Goal: Information Seeking & Learning: Understand process/instructions

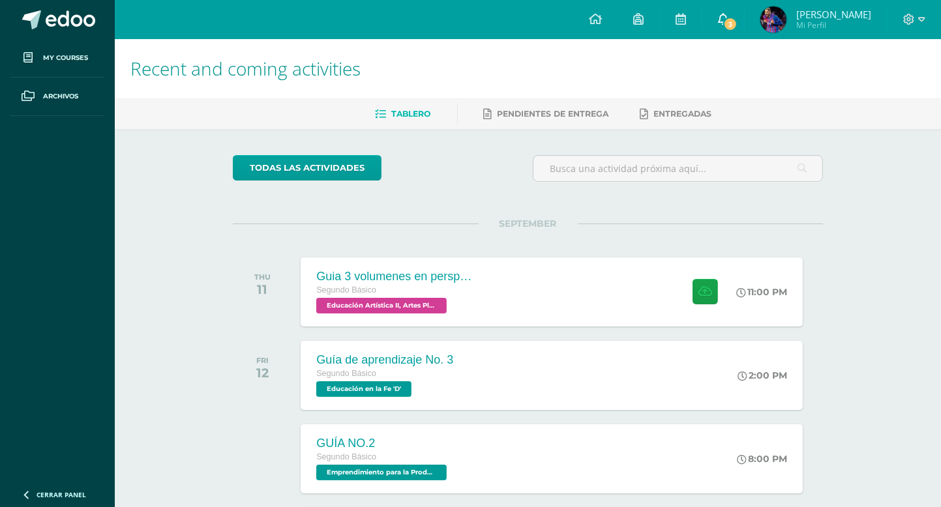
click at [727, 24] on span "3" at bounding box center [730, 24] width 14 height 14
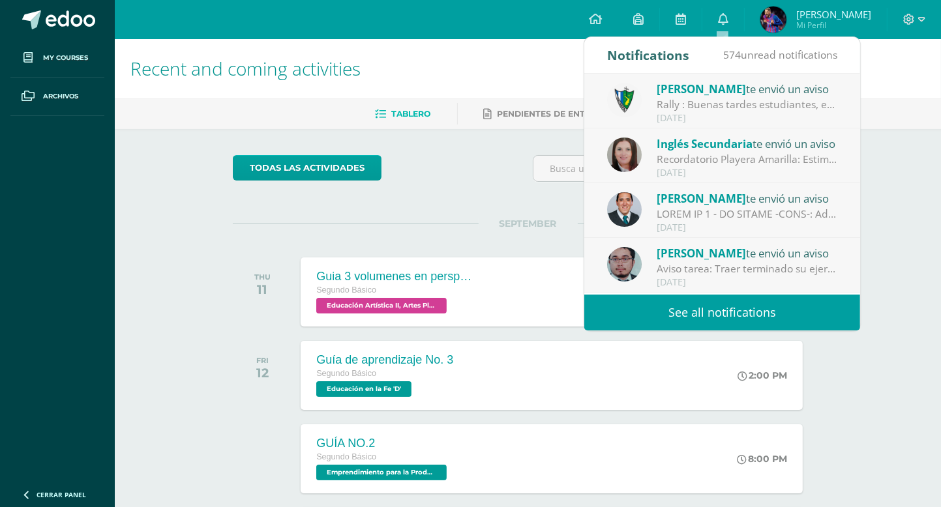
click at [741, 320] on link "See all notifications" at bounding box center [722, 313] width 276 height 36
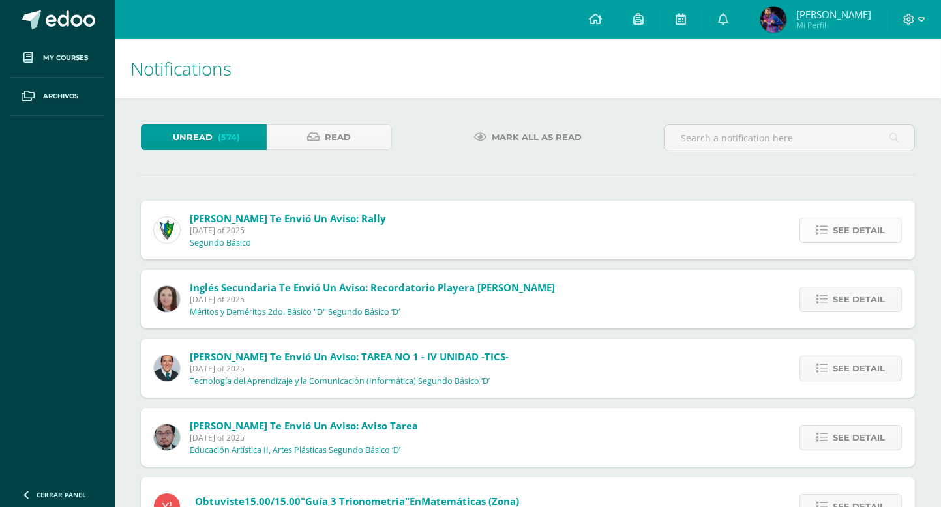
click at [843, 223] on span "See detail" at bounding box center [859, 230] width 52 height 24
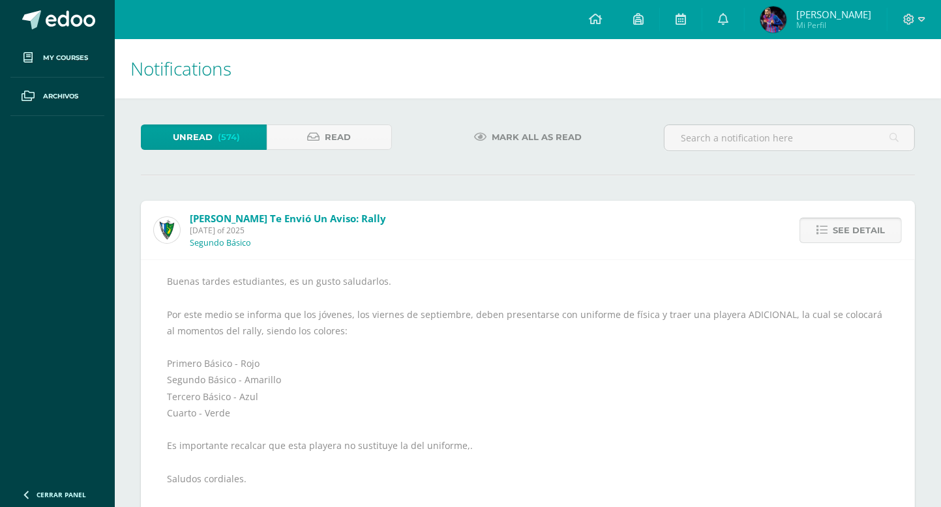
click at [843, 223] on span "See detail" at bounding box center [859, 230] width 52 height 24
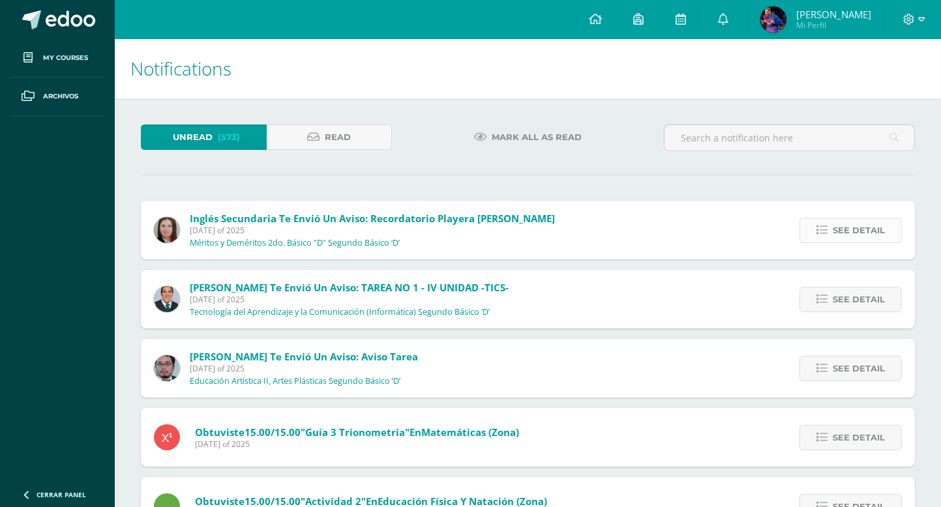
click at [864, 239] on span "See detail" at bounding box center [859, 230] width 52 height 24
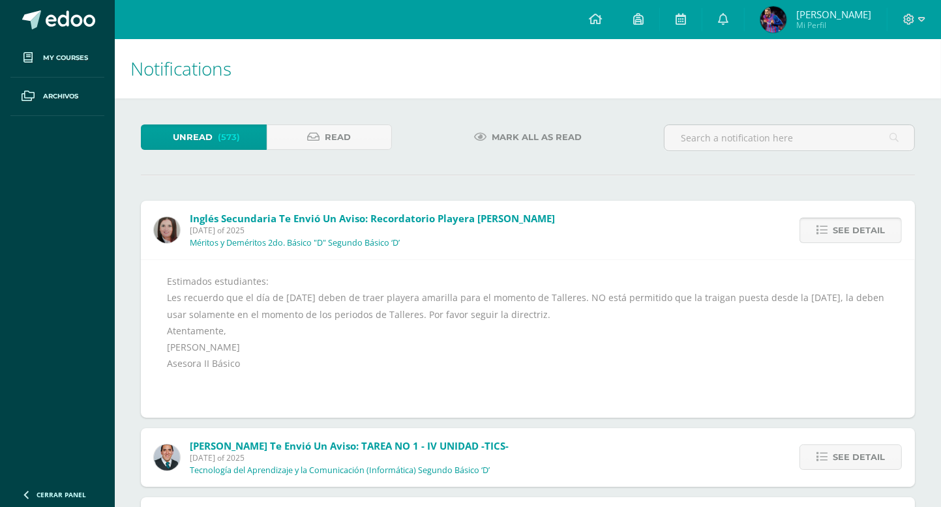
click at [864, 239] on span "See detail" at bounding box center [859, 230] width 52 height 24
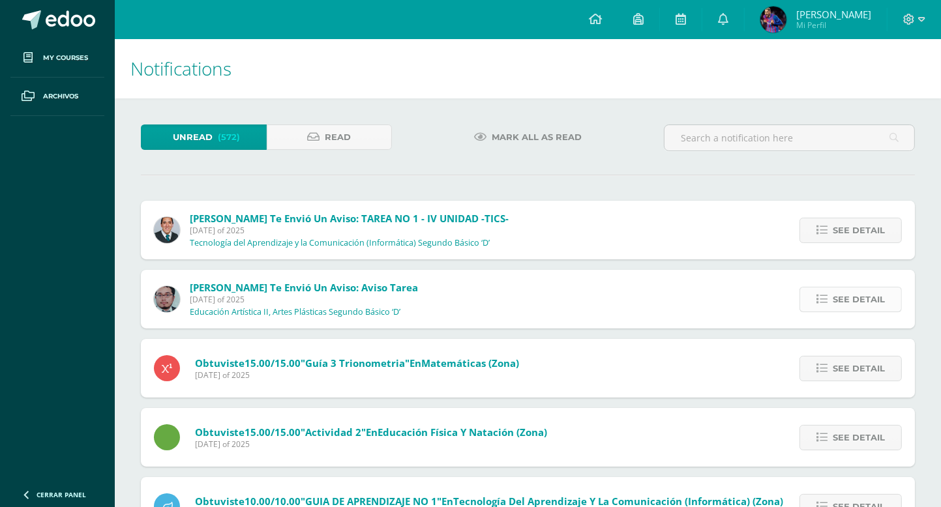
click at [837, 292] on span "See detail" at bounding box center [859, 300] width 52 height 24
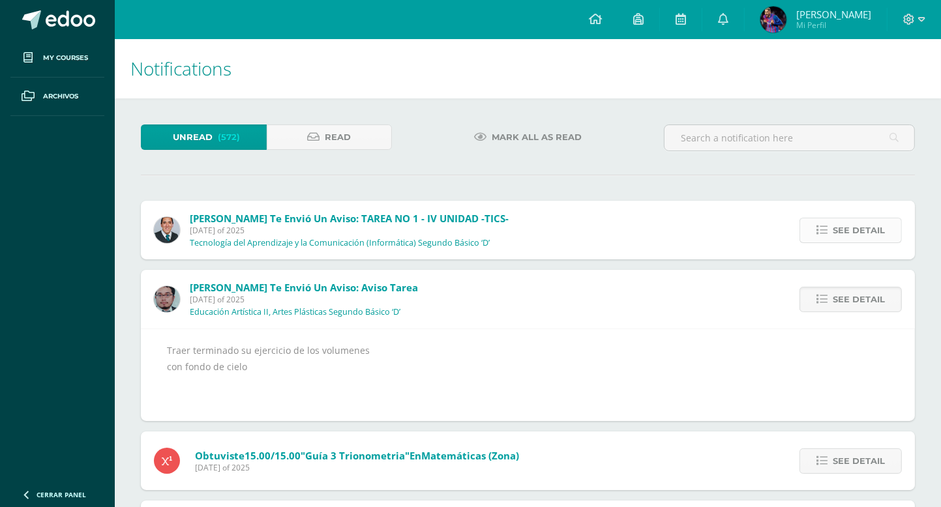
click at [833, 230] on link "See detail" at bounding box center [851, 230] width 102 height 25
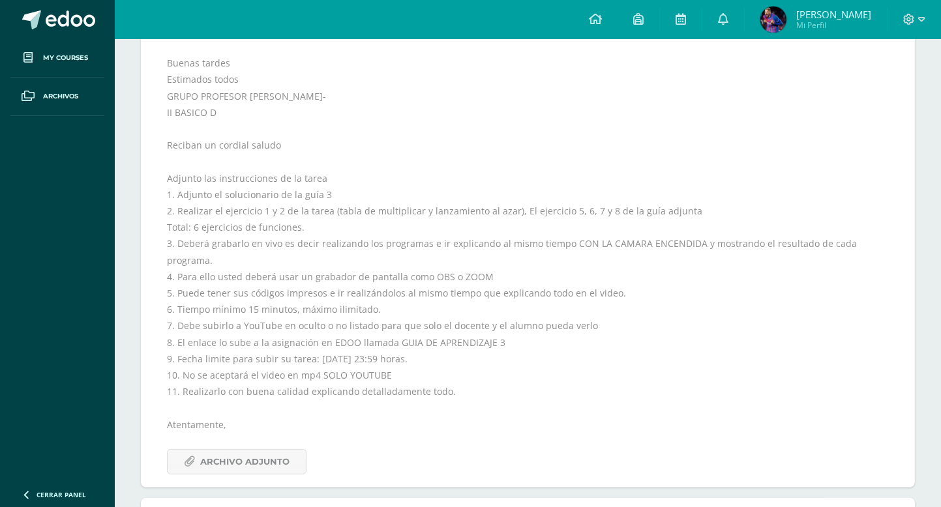
scroll to position [219, 0]
click at [278, 453] on span "Archivo Adjunto" at bounding box center [244, 461] width 89 height 24
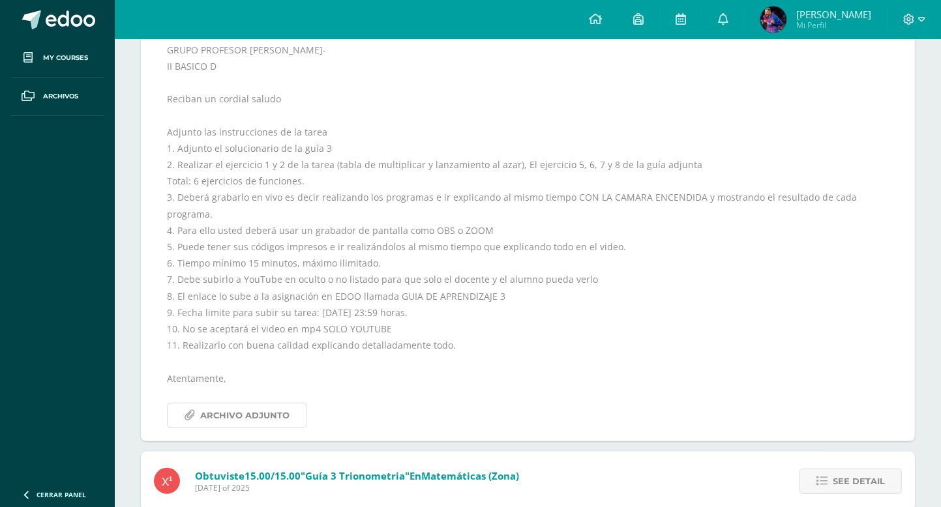
scroll to position [266, 0]
click at [226, 402] on span "Archivo Adjunto" at bounding box center [244, 414] width 89 height 24
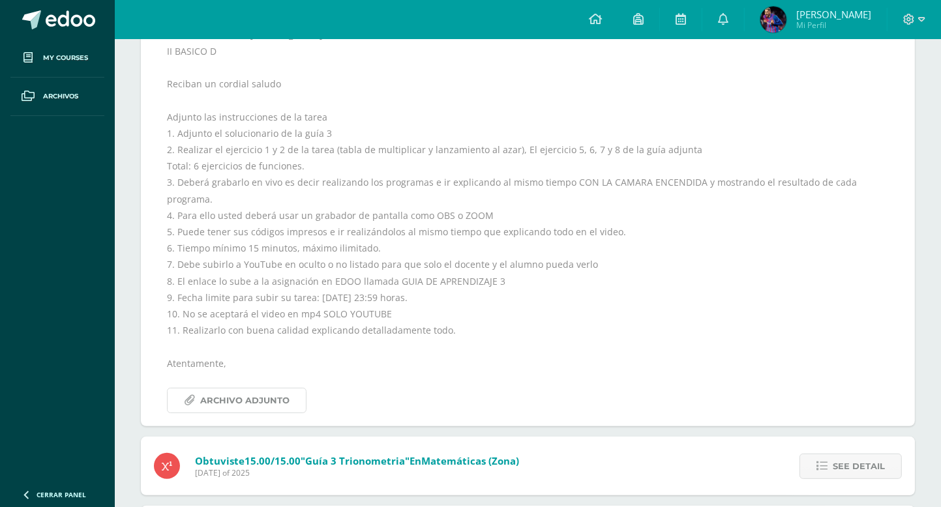
scroll to position [302, 0]
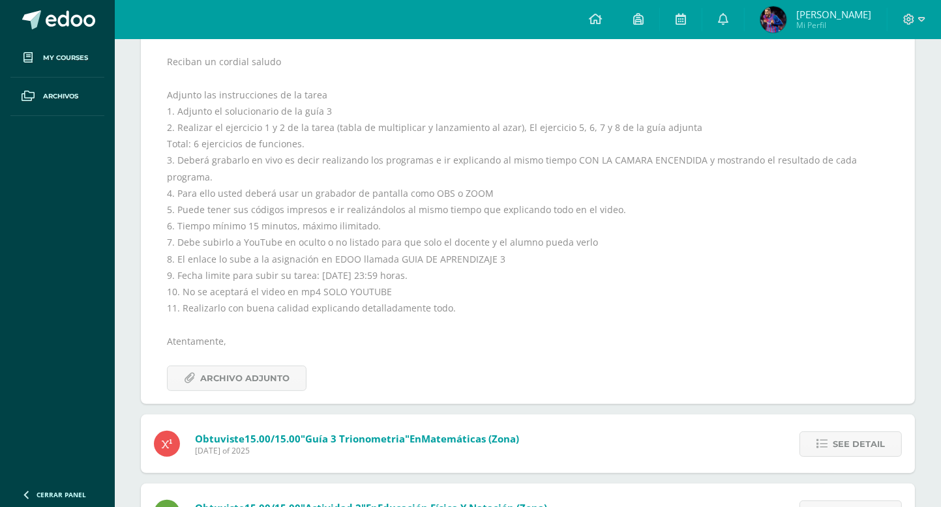
click at [383, 159] on div "Buenas tardes Estimados todos GRUPO PROFESOR [PERSON_NAME] BASICO D Reciban un …" at bounding box center [528, 181] width 722 height 420
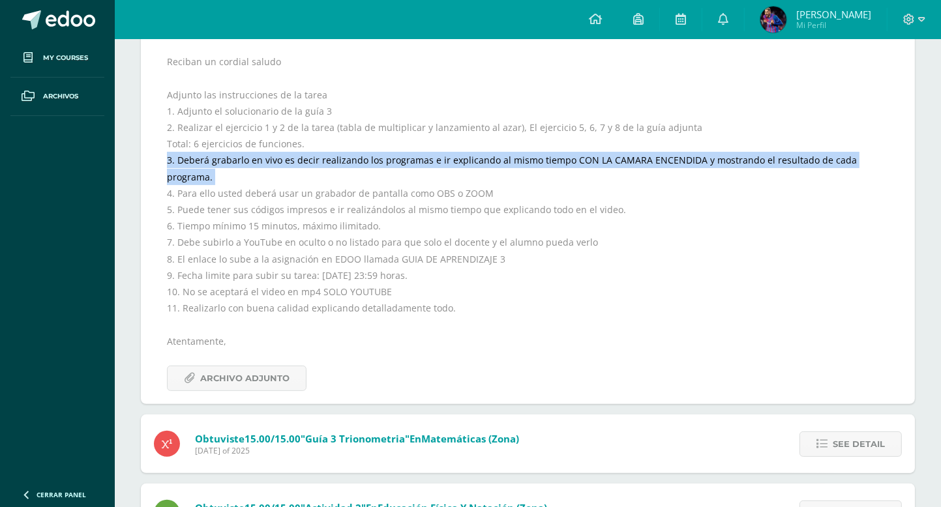
click at [383, 159] on div "Buenas tardes Estimados todos GRUPO PROFESOR [PERSON_NAME] BASICO D Reciban un …" at bounding box center [528, 181] width 722 height 420
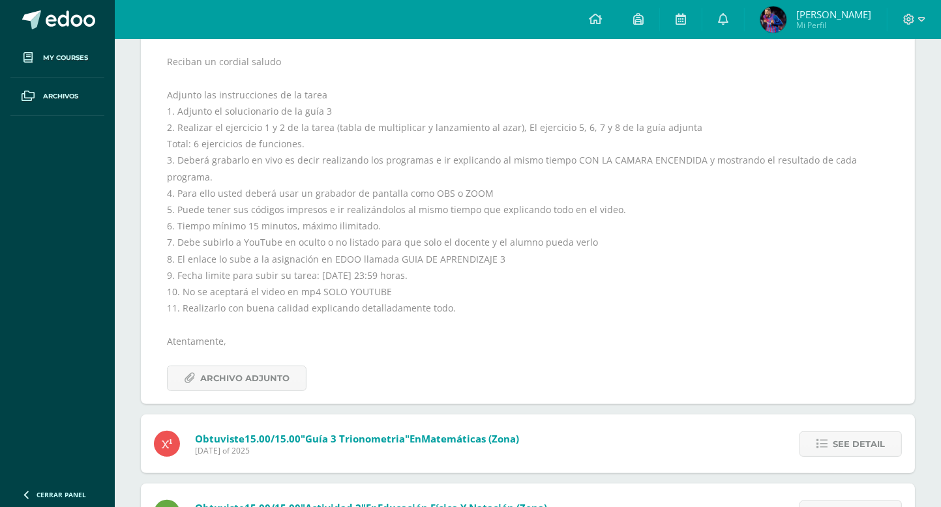
click at [349, 177] on div "Buenas tardes Estimados todos GRUPO PROFESOR [PERSON_NAME] BASICO D Reciban un …" at bounding box center [528, 181] width 722 height 420
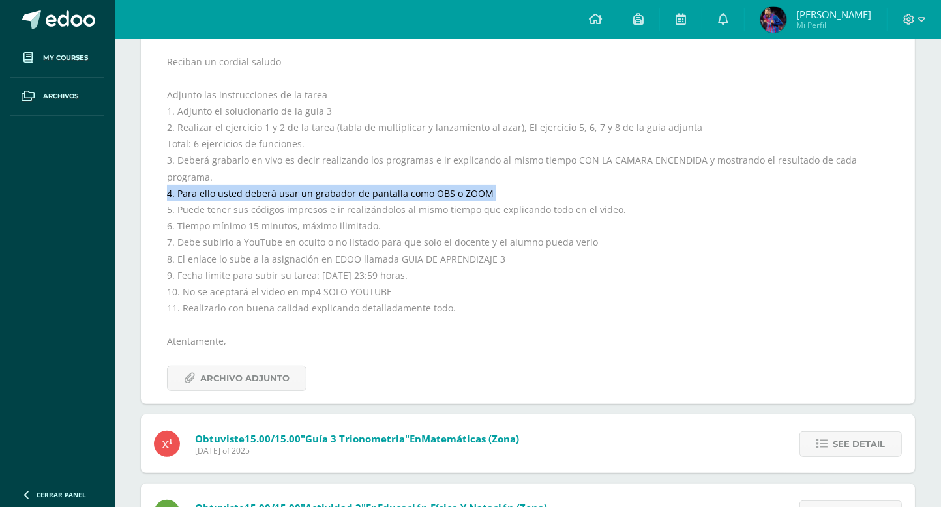
click at [349, 177] on div "Buenas tardes Estimados todos GRUPO PROFESOR [PERSON_NAME] BASICO D Reciban un …" at bounding box center [528, 181] width 722 height 420
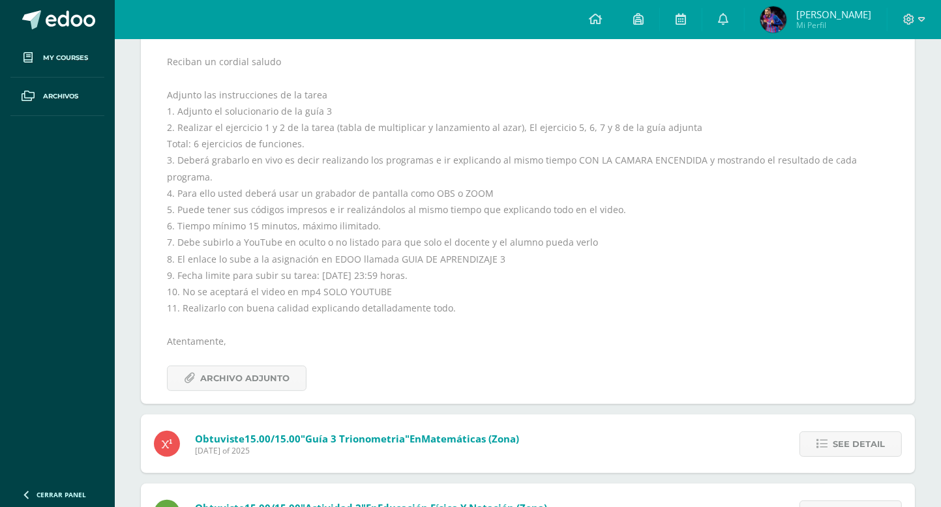
click at [347, 149] on div "Buenas tardes Estimados todos GRUPO PROFESOR [PERSON_NAME] BASICO D Reciban un …" at bounding box center [528, 181] width 722 height 420
click at [348, 149] on div "Buenas tardes Estimados todos GRUPO PROFESOR [PERSON_NAME] BASICO D Reciban un …" at bounding box center [528, 181] width 722 height 420
click at [346, 125] on div "Buenas tardes Estimados todos GRUPO PROFESOR [PERSON_NAME] BASICO D Reciban un …" at bounding box center [528, 181] width 722 height 420
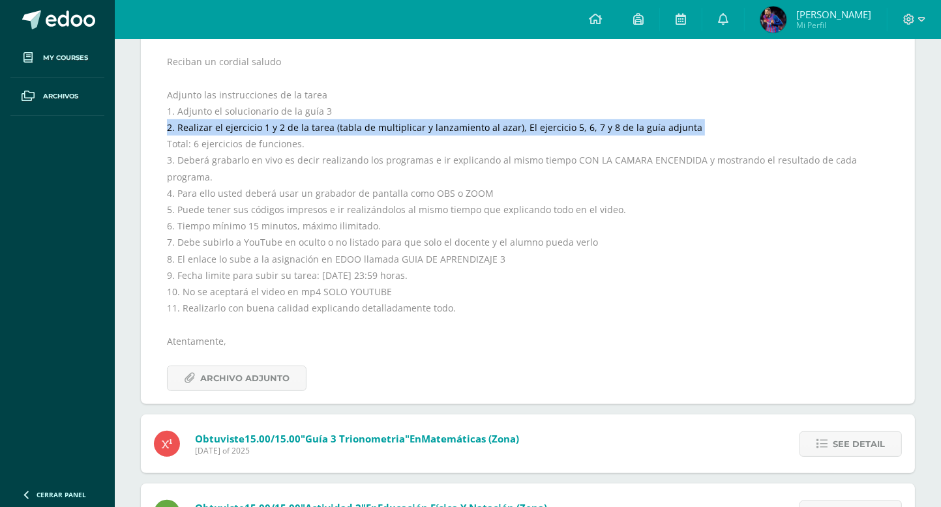
click at [346, 125] on div "Buenas tardes Estimados todos GRUPO PROFESOR [PERSON_NAME] BASICO D Reciban un …" at bounding box center [528, 181] width 722 height 420
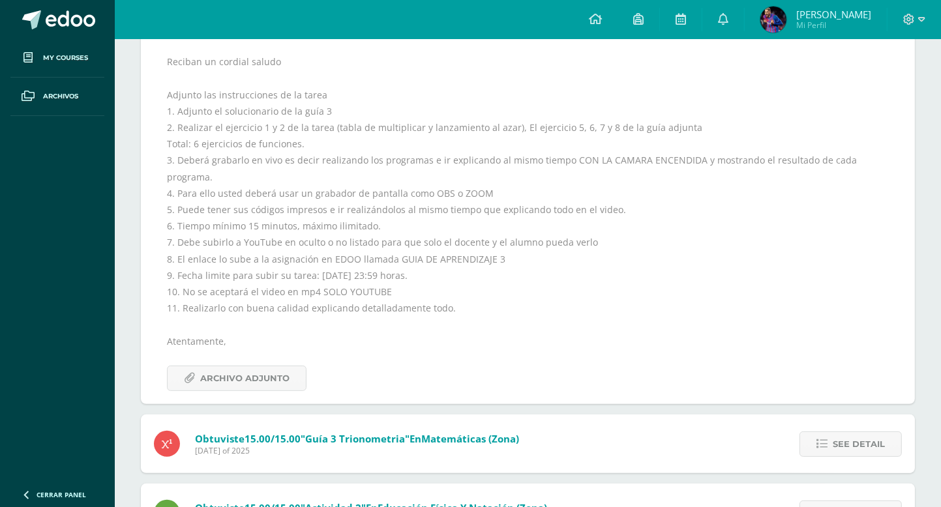
click at [340, 145] on div "Buenas tardes Estimados todos GRUPO PROFESOR [PERSON_NAME] BASICO D Reciban un …" at bounding box center [528, 181] width 722 height 420
